Goal: Task Accomplishment & Management: Complete application form

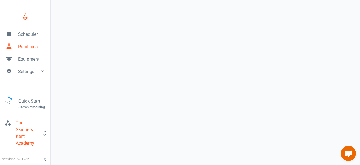
click at [26, 44] on span "Practicals" at bounding box center [32, 46] width 28 height 7
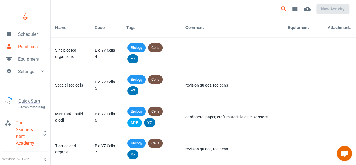
click at [281, 12] on icon "Search" at bounding box center [283, 9] width 7 height 7
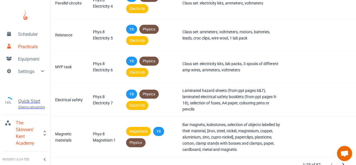
scroll to position [799, 0]
click at [341, 162] on icon "Next Page" at bounding box center [343, 164] width 7 height 7
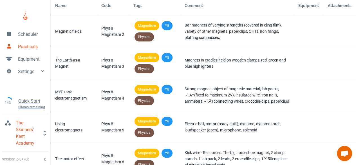
scroll to position [0, 0]
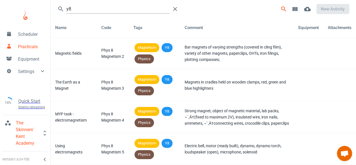
click at [76, 10] on input "y8" at bounding box center [117, 9] width 103 height 9
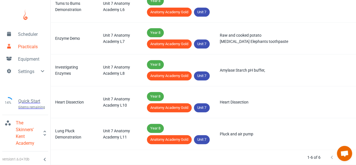
scroll to position [145, 0]
type input "anatomy"
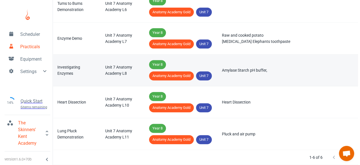
scroll to position [0, 0]
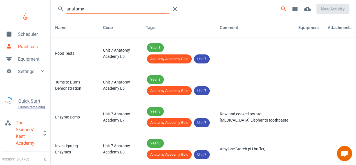
click at [28, 37] on span "Scheduler" at bounding box center [32, 34] width 28 height 7
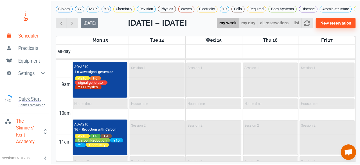
scroll to position [238, 0]
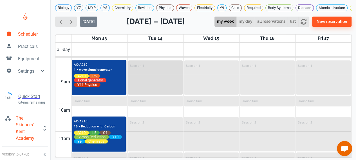
click at [150, 80] on div "Session 1" at bounding box center [155, 77] width 53 height 33
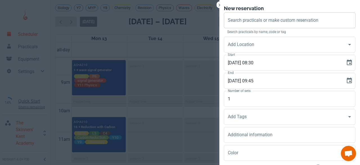
click at [232, 21] on div "Search practicals or make custom reservation Search practicals or make custom r…" at bounding box center [290, 20] width 132 height 16
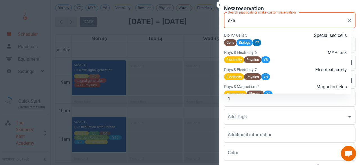
scroll to position [852, 0]
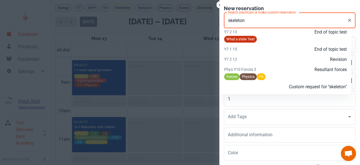
click at [253, 90] on div at bounding box center [244, 86] width 41 height 7
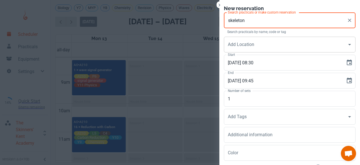
type input "skeleton"
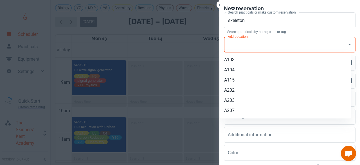
click at [233, 45] on input "Add Location" at bounding box center [286, 44] width 118 height 11
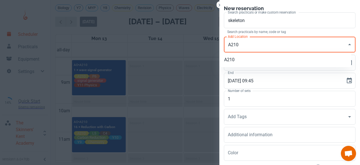
click at [233, 55] on li "A210" at bounding box center [286, 60] width 132 height 10
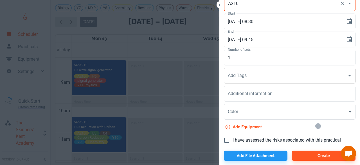
type input "A210"
click at [230, 79] on input "Add Tags" at bounding box center [286, 75] width 118 height 11
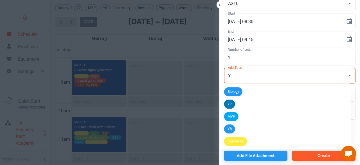
type input "Y8"
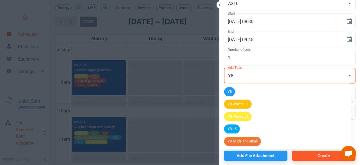
click at [230, 97] on li "Y8" at bounding box center [286, 91] width 132 height 12
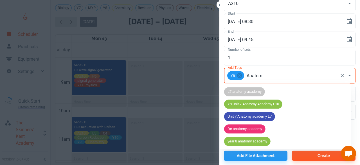
type input "Anatomy"
click at [241, 143] on span "year 8 anatomy academy" at bounding box center [247, 141] width 46 height 6
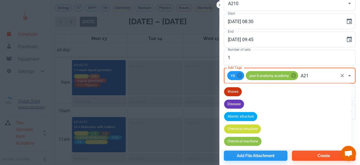
type input "A210"
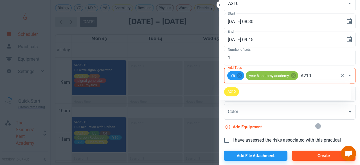
click at [242, 90] on li "A210" at bounding box center [286, 91] width 132 height 12
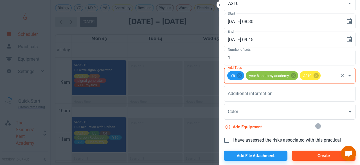
type input "k"
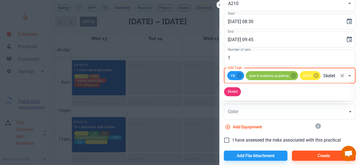
scroll to position [0, 6]
type input "Skeleton"
click at [242, 90] on span "Skeleton" at bounding box center [234, 92] width 21 height 6
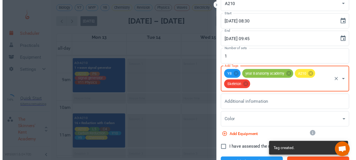
scroll to position [52, 0]
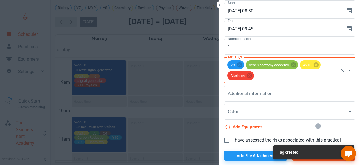
click at [222, 142] on input "I have assessed the risks associated with this practical" at bounding box center [227, 140] width 12 height 12
checkbox input "true"
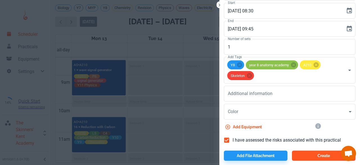
click at [299, 152] on button "Create" at bounding box center [324, 155] width 64 height 10
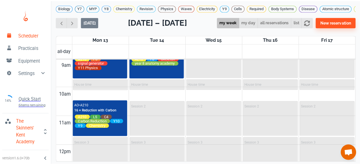
scroll to position [257, 0]
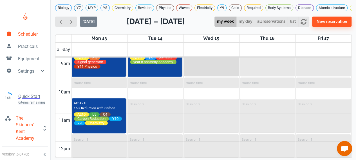
click at [196, 73] on div "Session 1" at bounding box center [211, 59] width 53 height 33
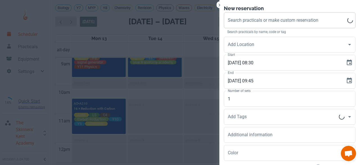
click at [237, 21] on div "Search practicals or make custom reservation Search practicals or make custom r…" at bounding box center [290, 20] width 132 height 16
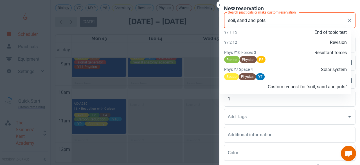
scroll to position [824, 0]
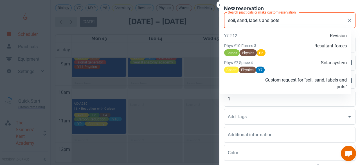
click at [261, 84] on div at bounding box center [244, 84] width 41 height 14
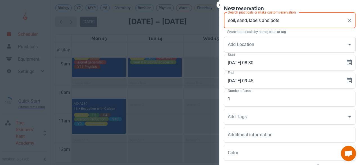
type input "soil, sand, labels and pots"
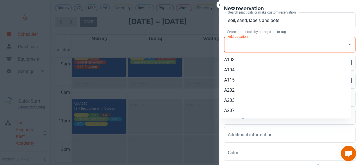
click at [236, 43] on input "Add Location" at bounding box center [286, 44] width 118 height 11
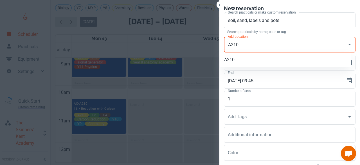
click at [248, 64] on li "A210" at bounding box center [286, 60] width 132 height 10
type input "A210"
click at [233, 97] on input "1" at bounding box center [290, 99] width 132 height 16
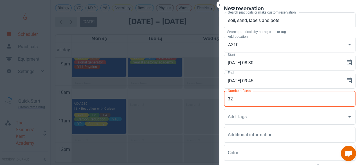
type input "32"
click at [229, 125] on div "Additional information x Additional information" at bounding box center [288, 133] width 136 height 18
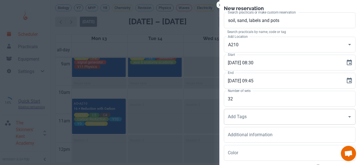
click at [231, 118] on div "Add Tags Add Tags" at bounding box center [290, 117] width 132 height 16
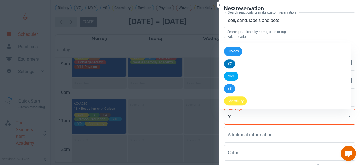
type input "Y9"
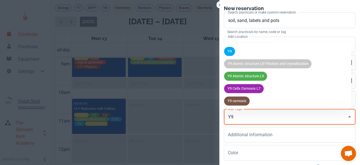
click at [228, 48] on div "Y9" at bounding box center [229, 51] width 11 height 9
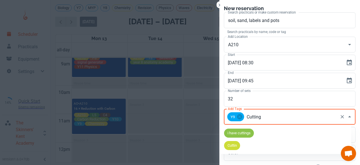
type input "Cuttings"
click at [234, 148] on span "Cuttings" at bounding box center [234, 145] width 20 height 6
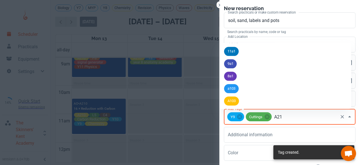
type input "A210"
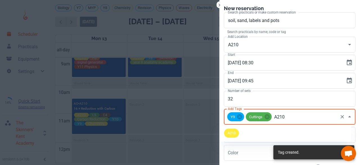
click at [234, 137] on div "A210" at bounding box center [231, 132] width 15 height 9
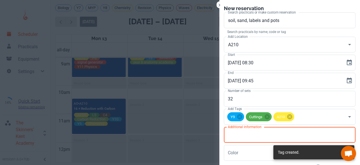
click at [232, 136] on textarea "Additional information" at bounding box center [290, 134] width 124 height 6
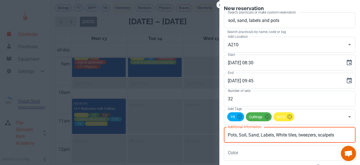
scroll to position [41, 0]
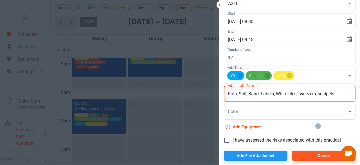
type textarea "Pots, Soil, Sand, Labels, White tiles, tweezers, scalpels"
click at [222, 142] on input "I have assessed the risks associated with this practical" at bounding box center [227, 140] width 12 height 12
checkbox input "true"
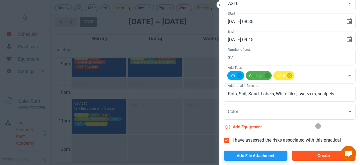
click at [302, 157] on button "Create" at bounding box center [324, 155] width 64 height 10
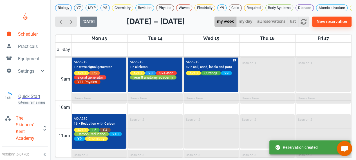
scroll to position [241, 0]
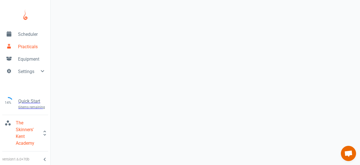
click at [21, 33] on span "Scheduler" at bounding box center [32, 34] width 28 height 7
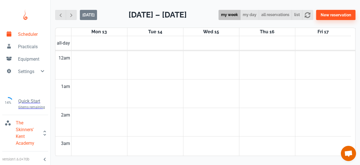
scroll to position [227, 0]
